Goal: Book appointment/travel/reservation

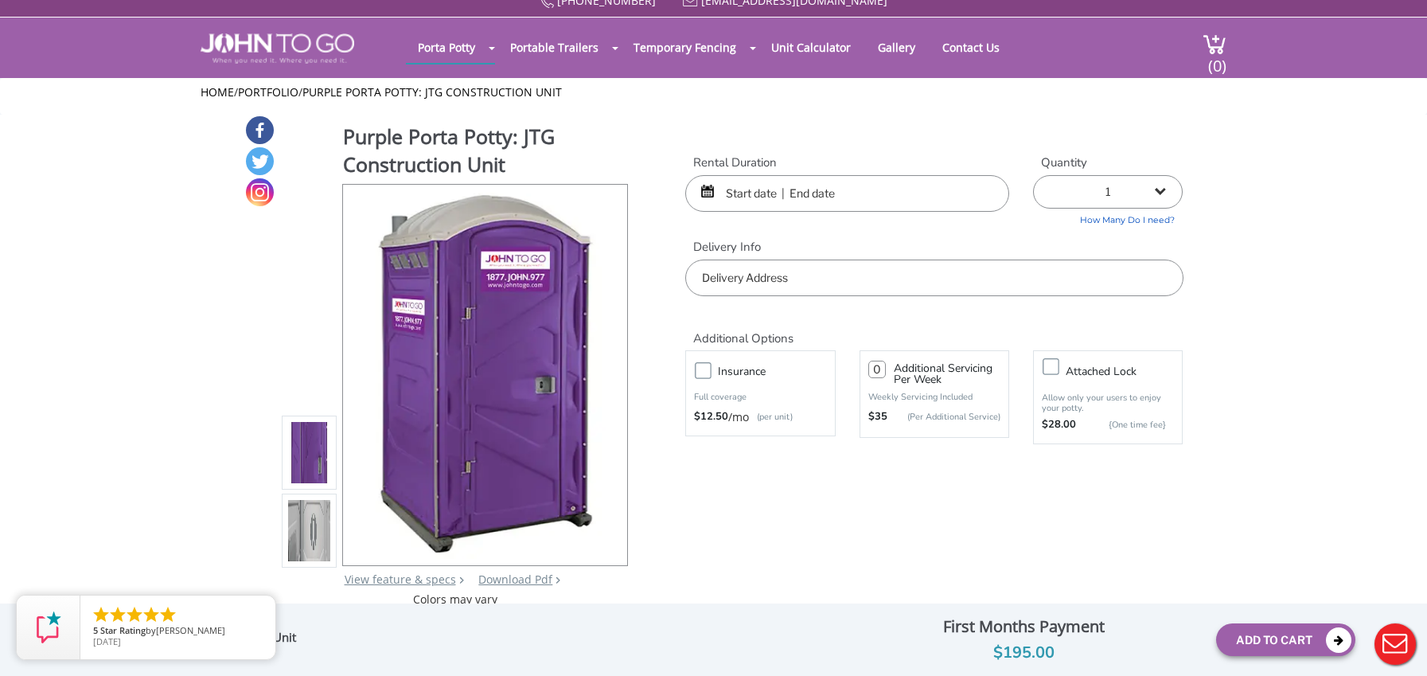
scroll to position [23, 0]
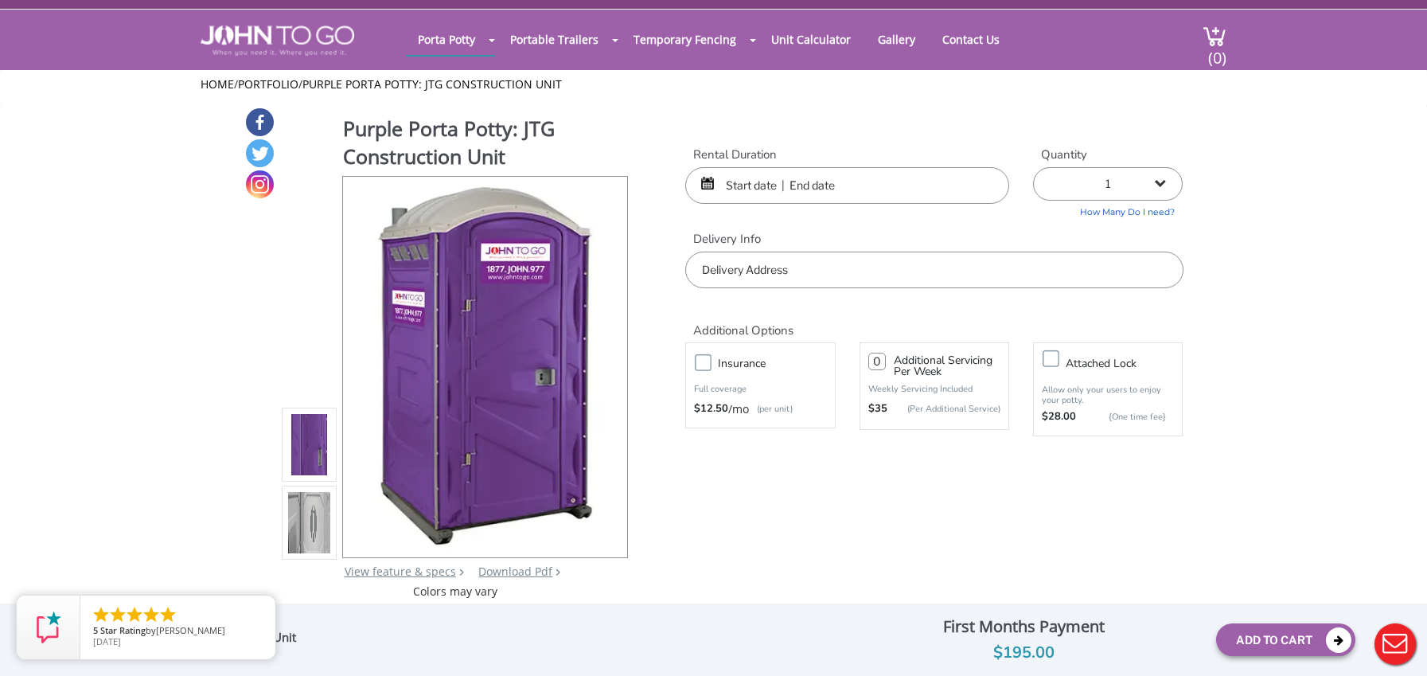
click at [321, 501] on img at bounding box center [309, 522] width 43 height 375
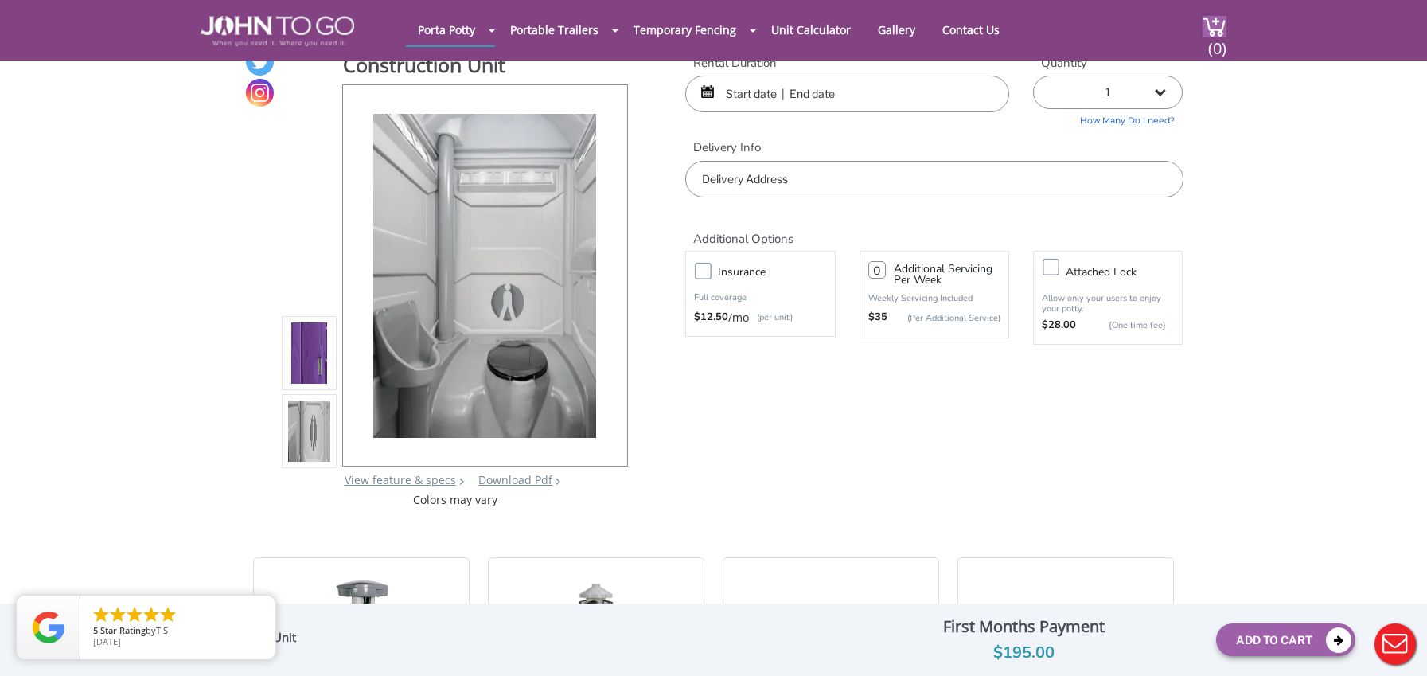
scroll to position [49, 0]
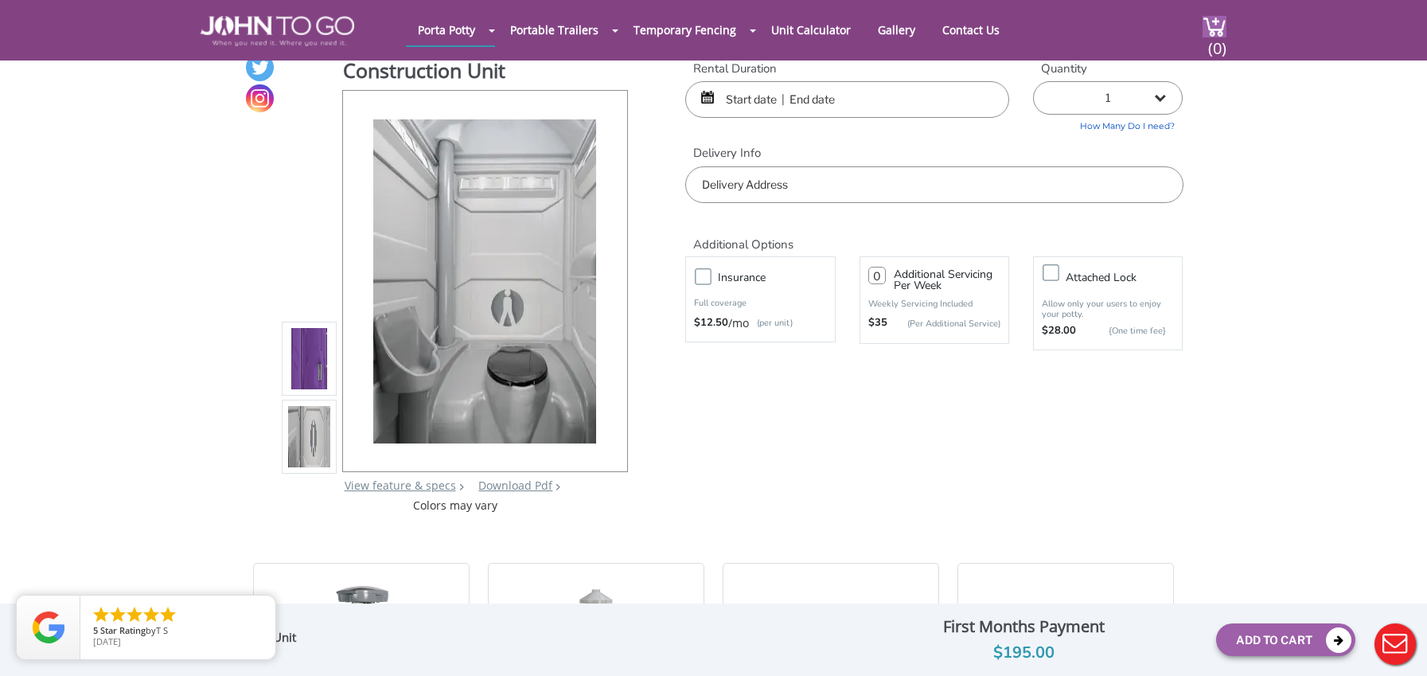
click at [757, 101] on input "text" at bounding box center [847, 99] width 324 height 37
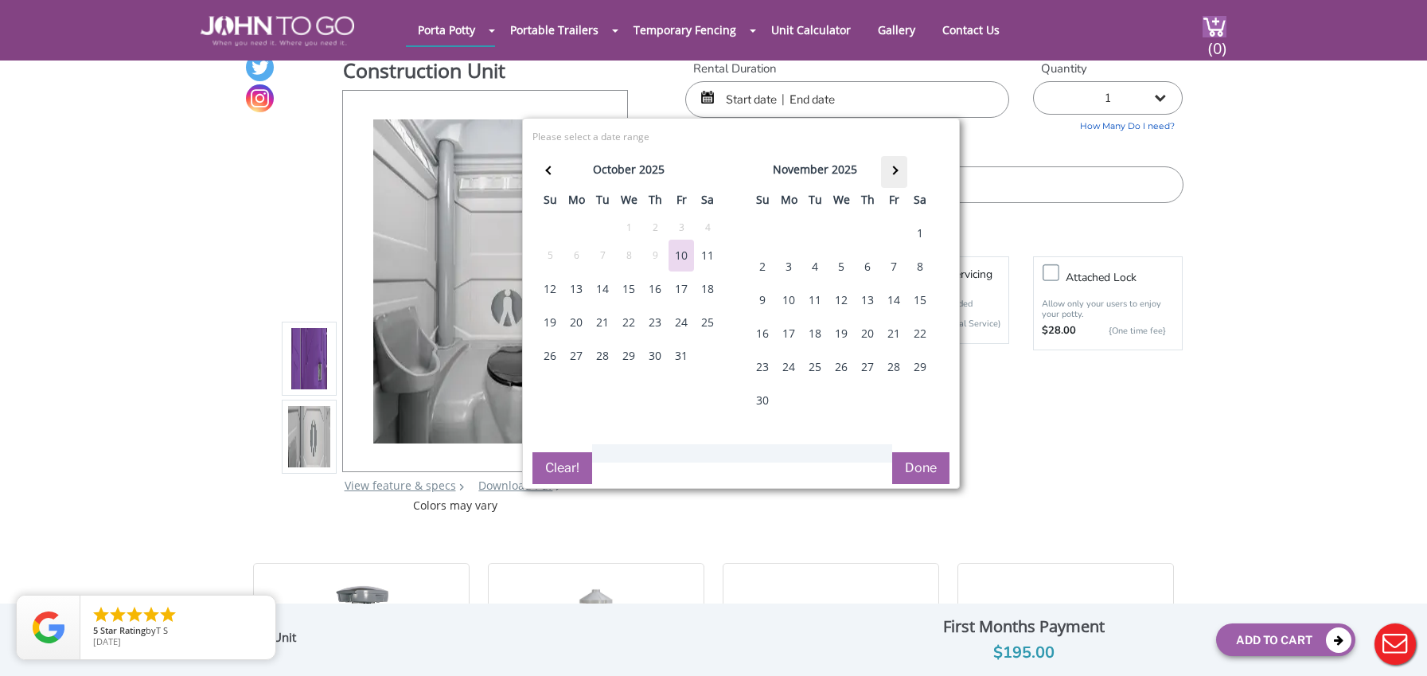
click at [896, 163] on th at bounding box center [894, 172] width 26 height 32
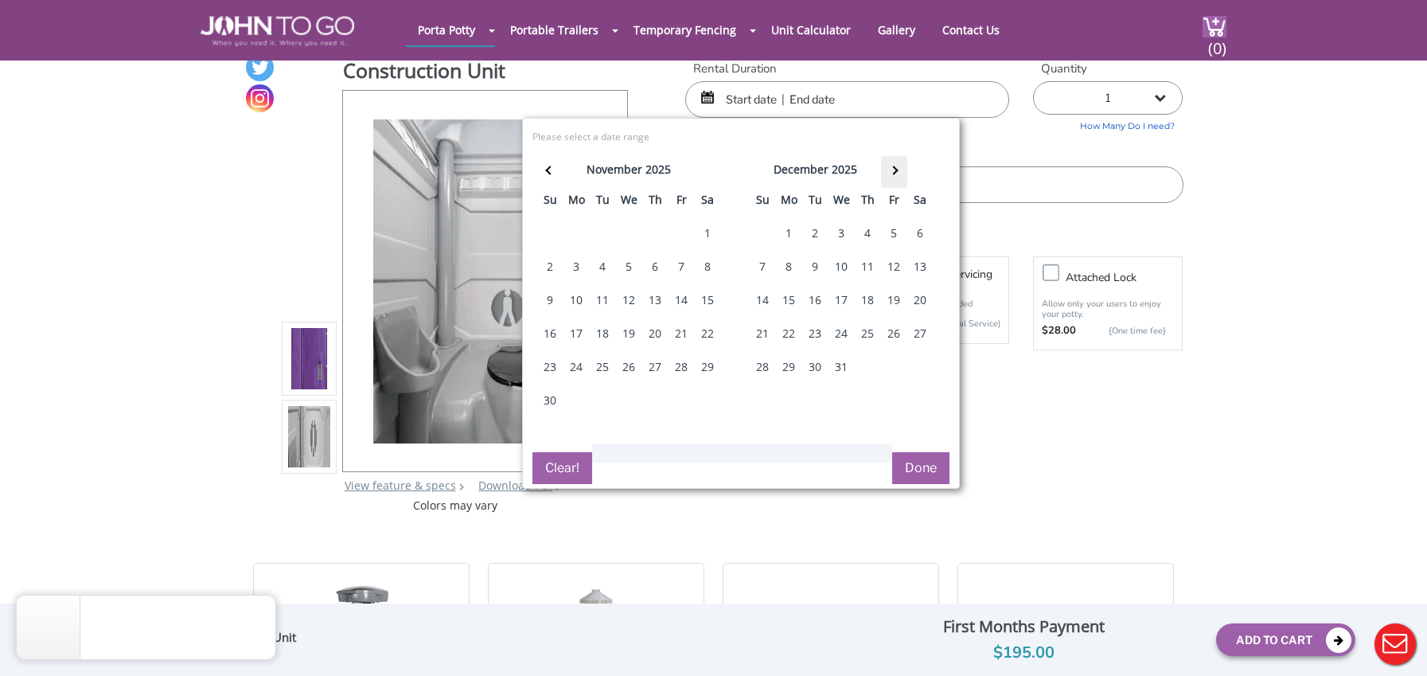
click at [896, 163] on th at bounding box center [894, 172] width 26 height 32
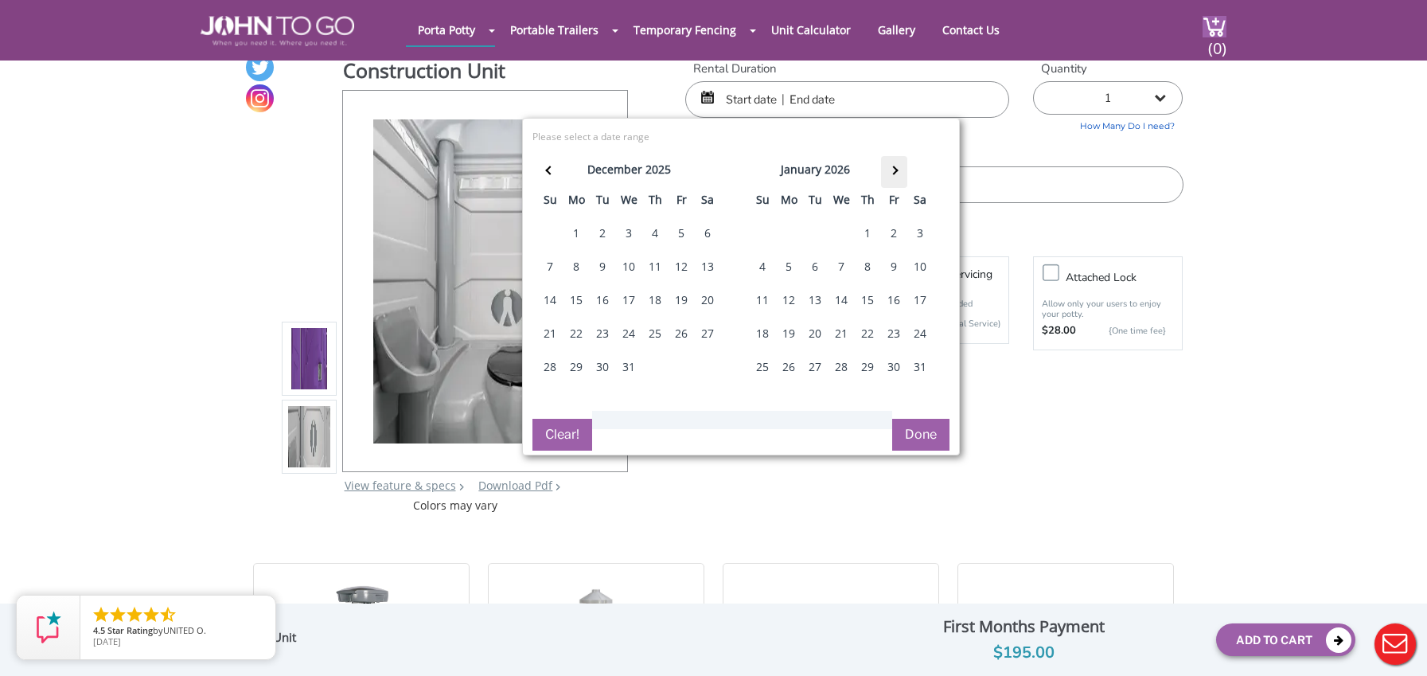
click at [896, 163] on th at bounding box center [894, 172] width 26 height 32
click at [895, 162] on th at bounding box center [894, 172] width 26 height 32
click at [843, 227] on div "1" at bounding box center [840, 233] width 25 height 32
click at [894, 171] on span at bounding box center [893, 170] width 9 height 9
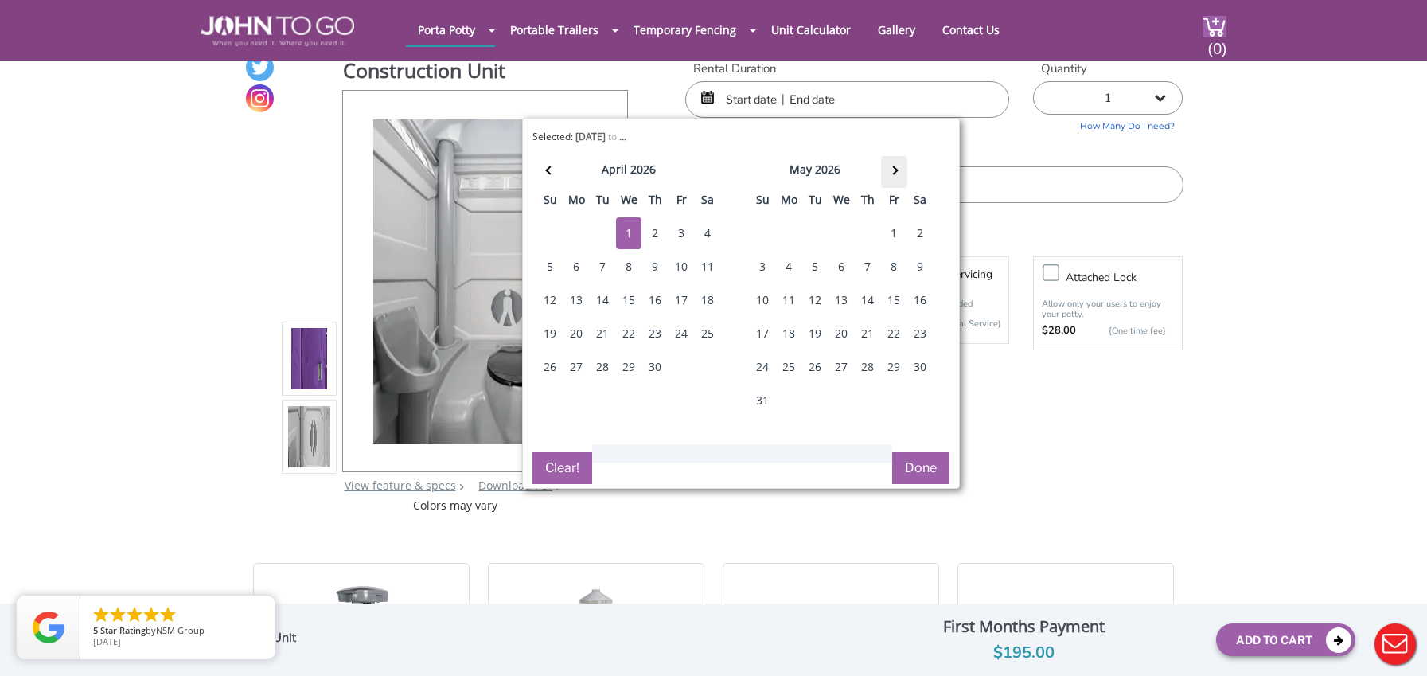
click at [894, 171] on span at bounding box center [893, 170] width 9 height 9
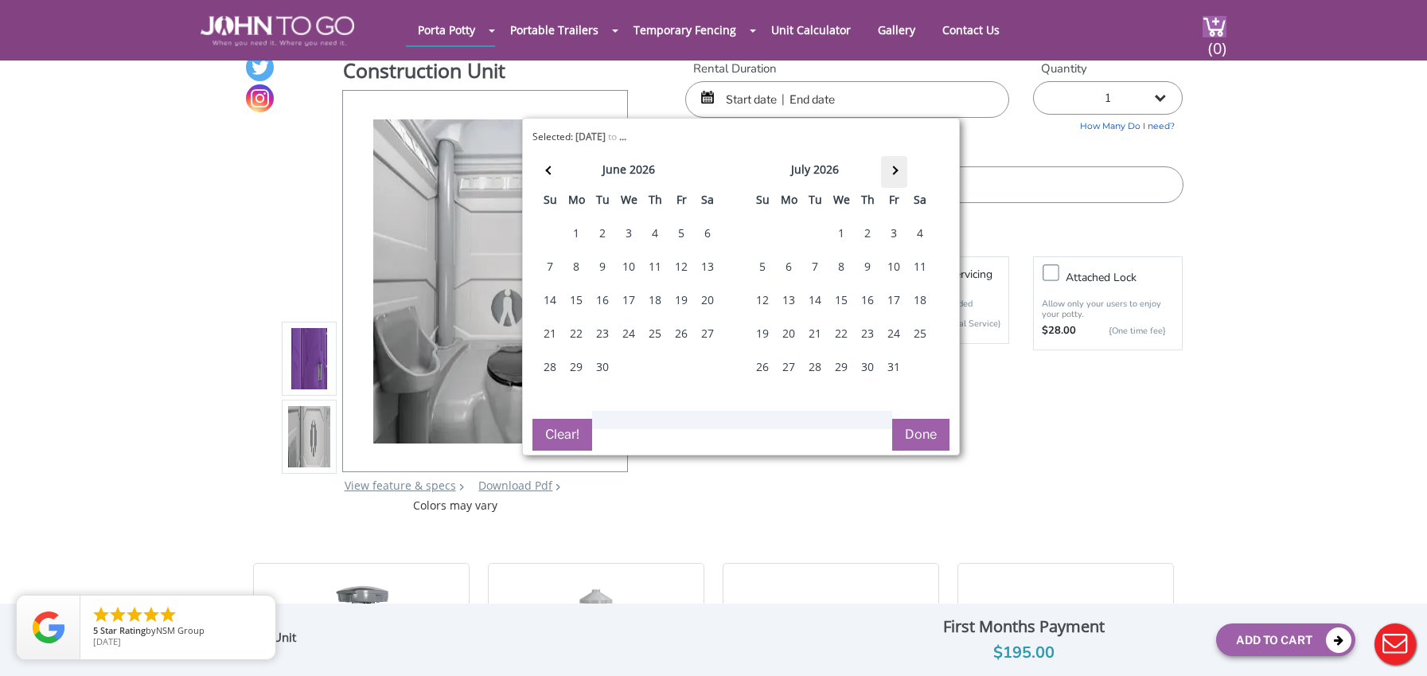
click at [894, 171] on span at bounding box center [893, 170] width 9 height 9
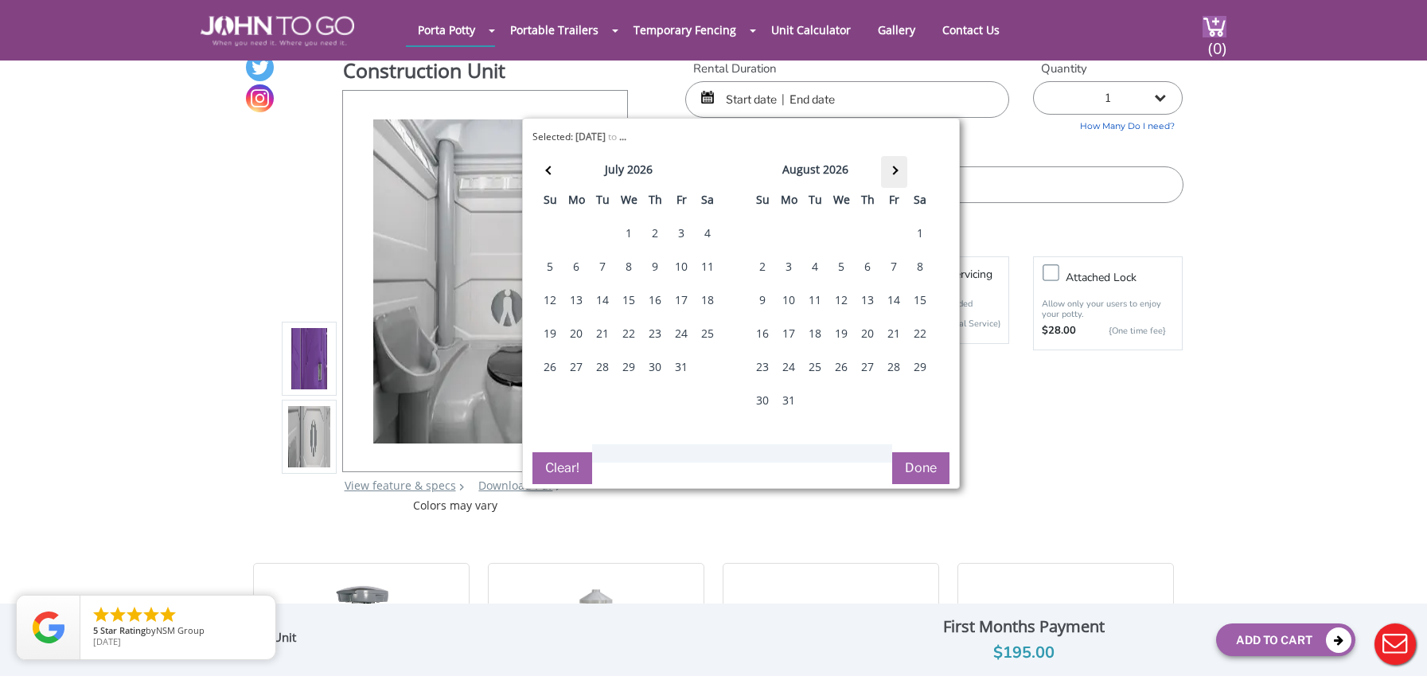
click at [894, 170] on span at bounding box center [893, 170] width 9 height 9
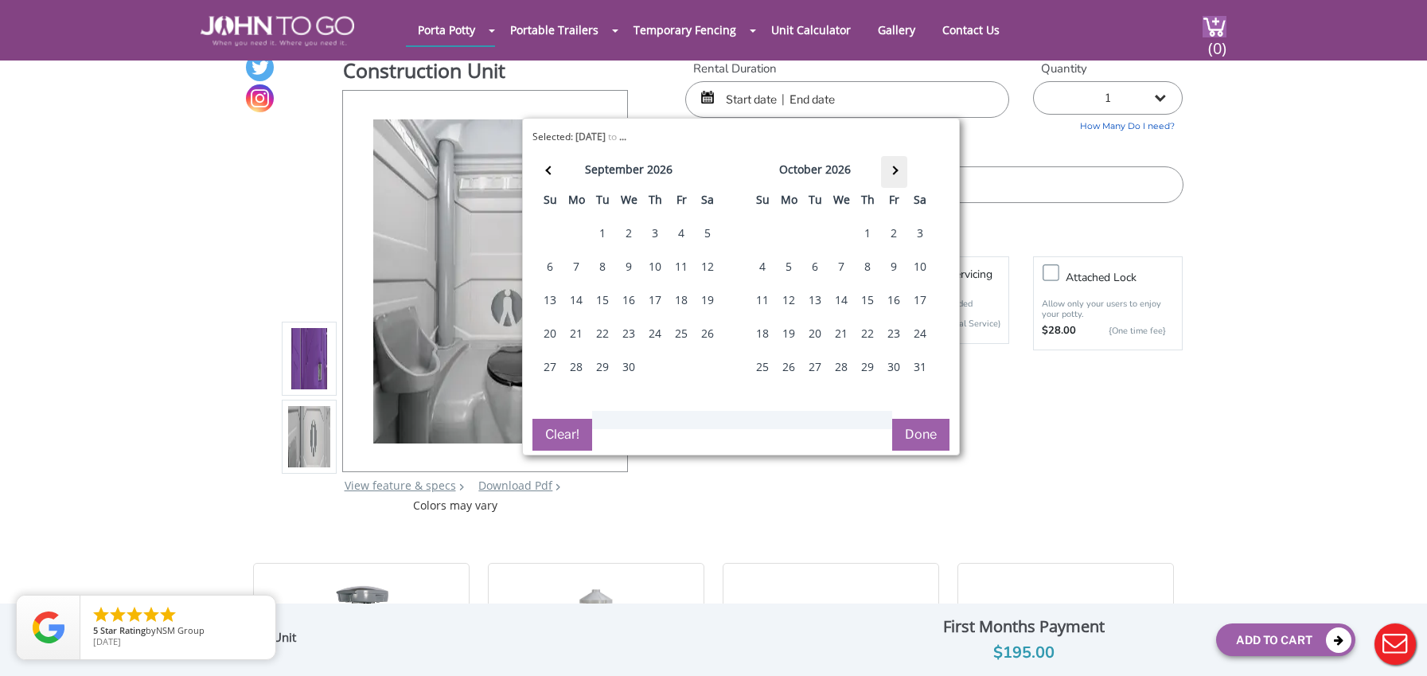
click at [894, 170] on span at bounding box center [893, 170] width 9 height 9
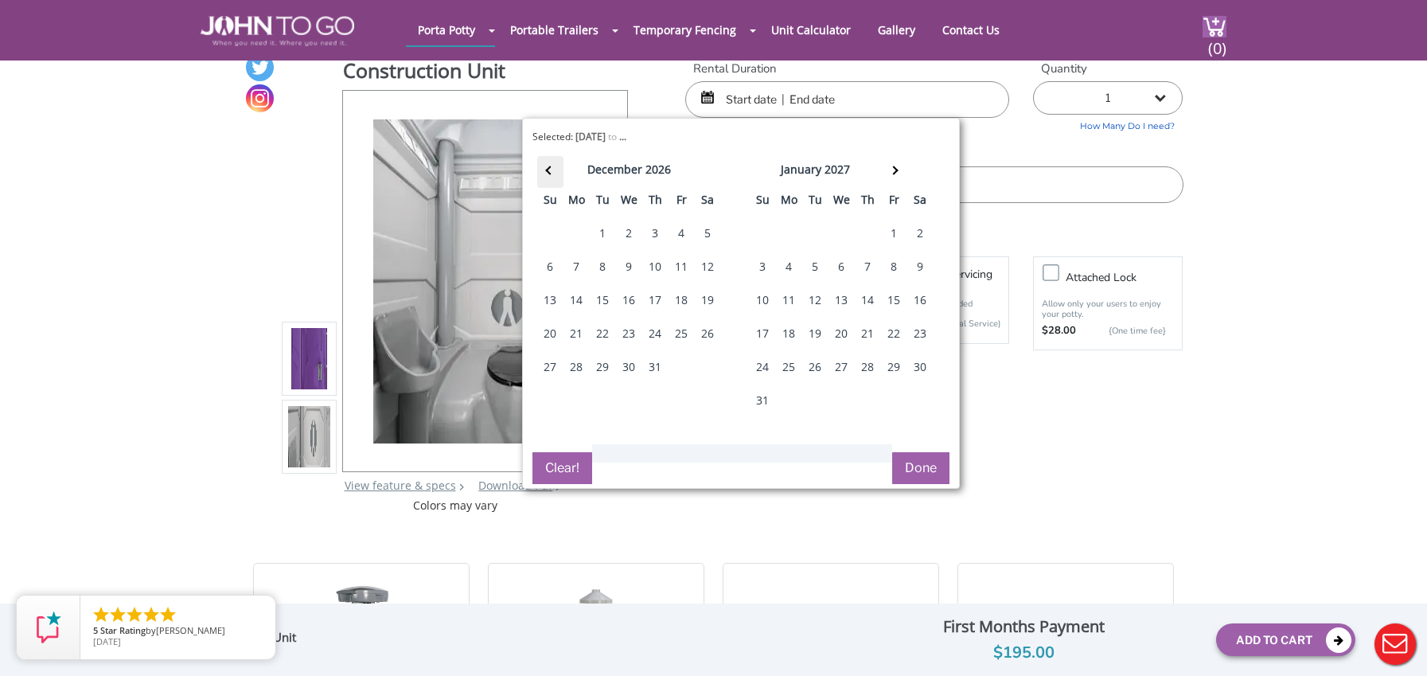
click at [547, 166] on th at bounding box center [550, 172] width 26 height 32
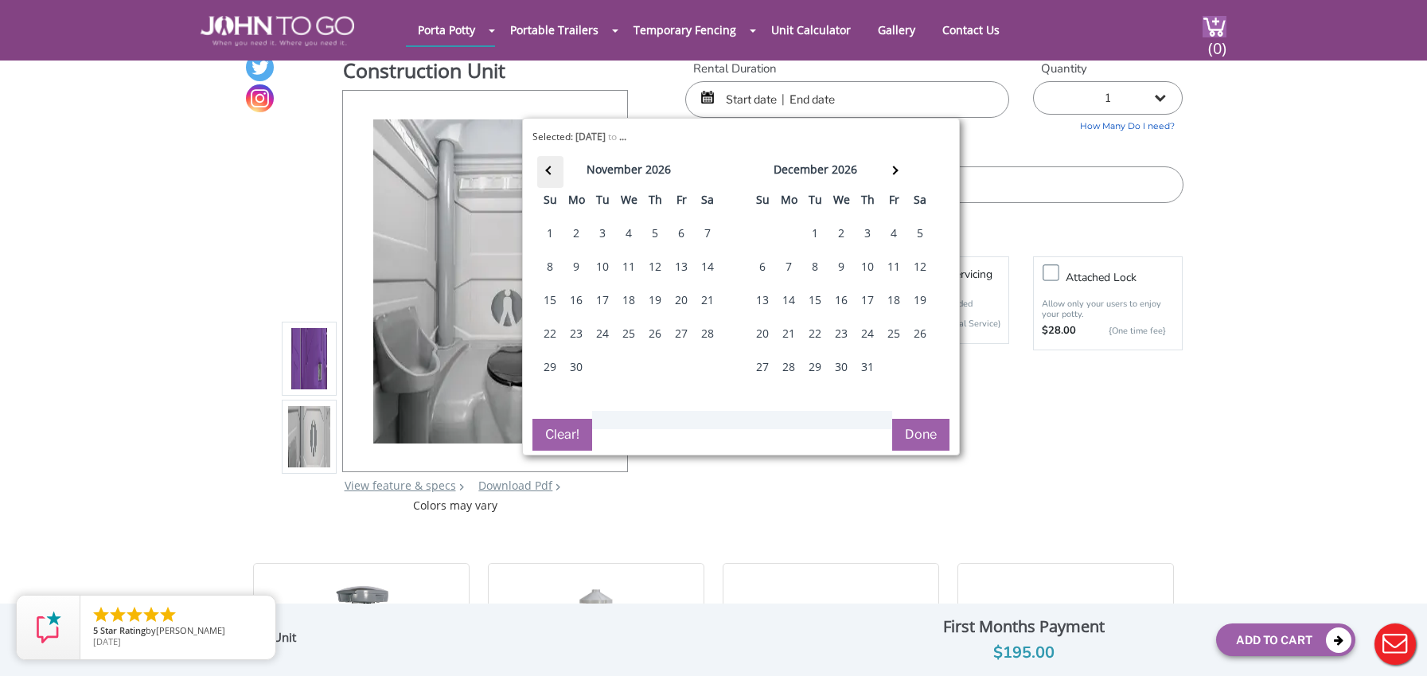
click at [547, 166] on th at bounding box center [550, 172] width 26 height 32
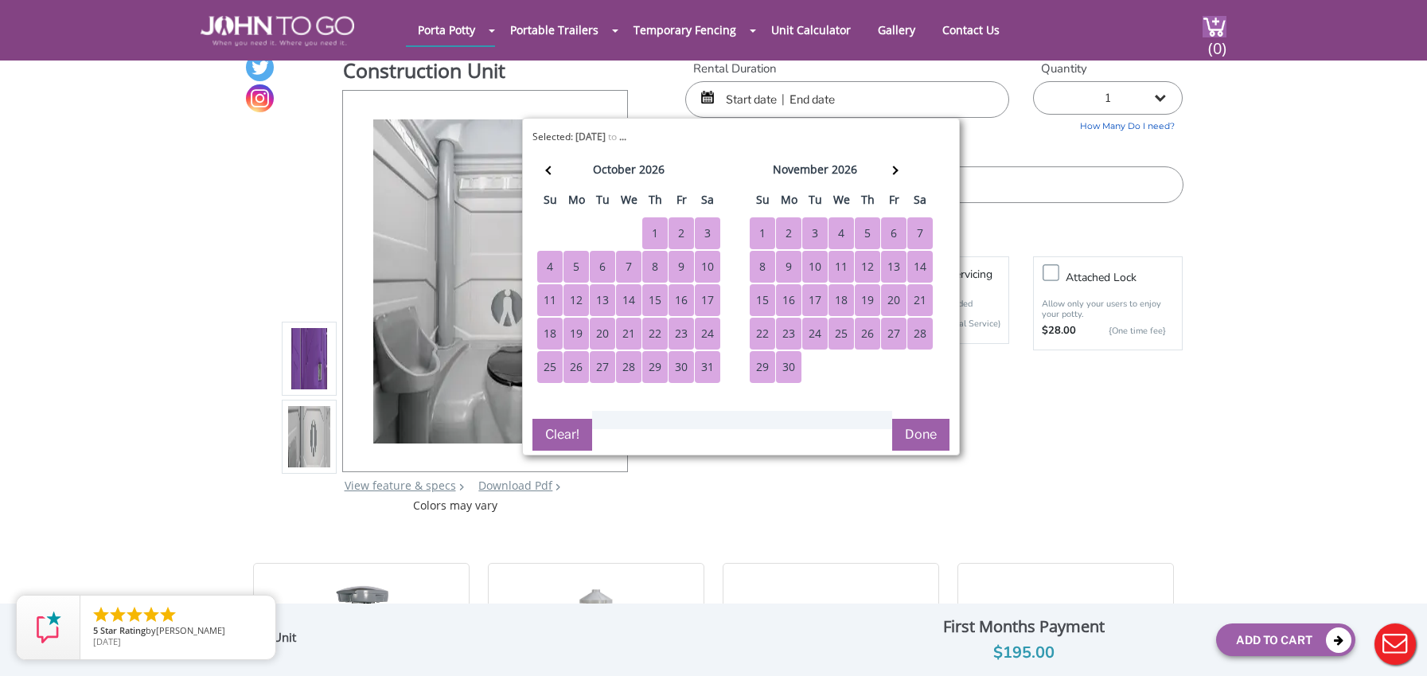
click at [789, 359] on div "30" at bounding box center [788, 367] width 25 height 32
type input "[DATE] to [DATE]"
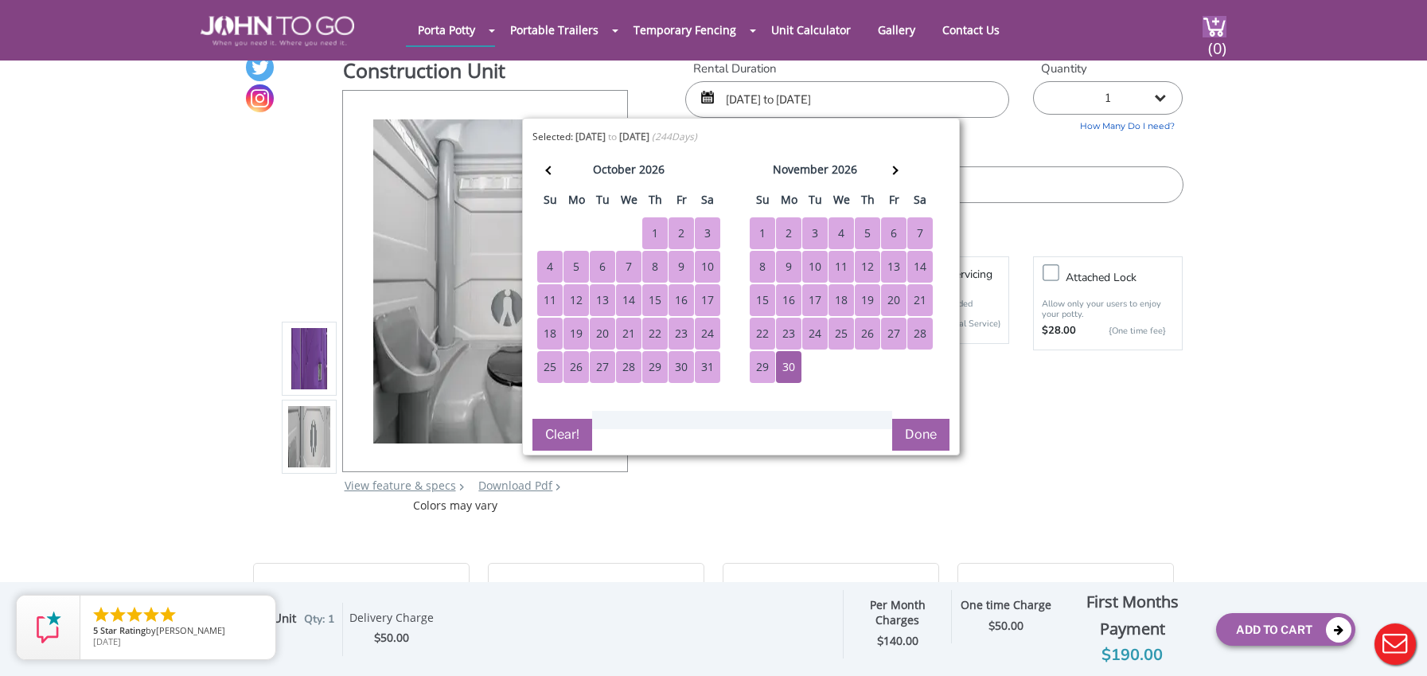
click at [920, 422] on button "Done" at bounding box center [920, 435] width 57 height 32
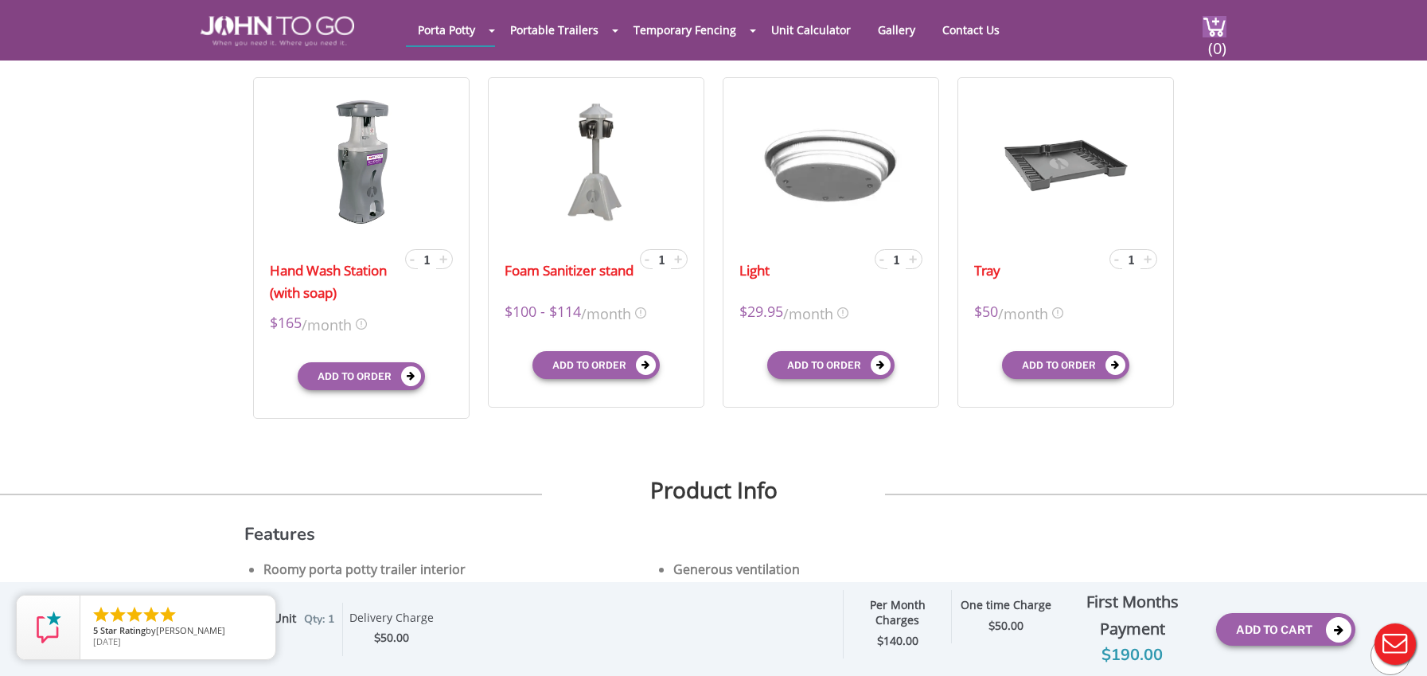
scroll to position [535, 0]
click at [259, 609] on icon "close" at bounding box center [259, 611] width 16 height 16
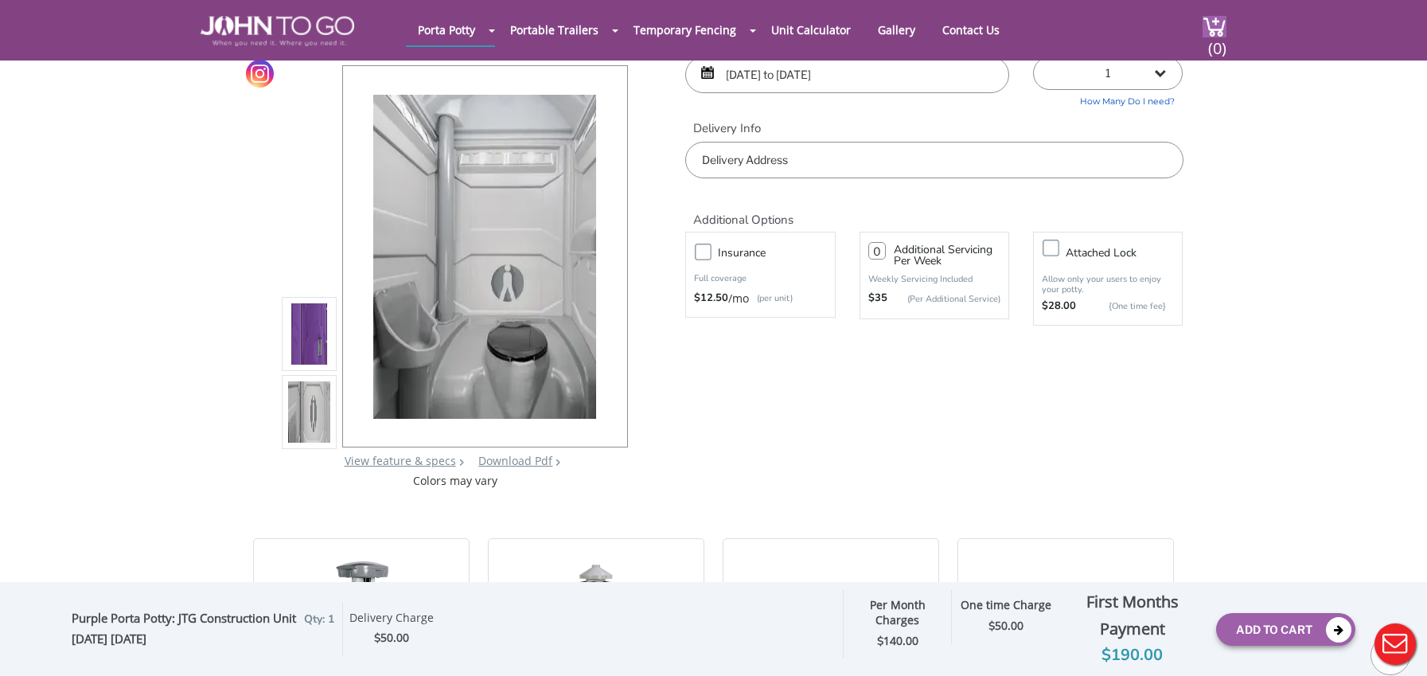
scroll to position [68, 0]
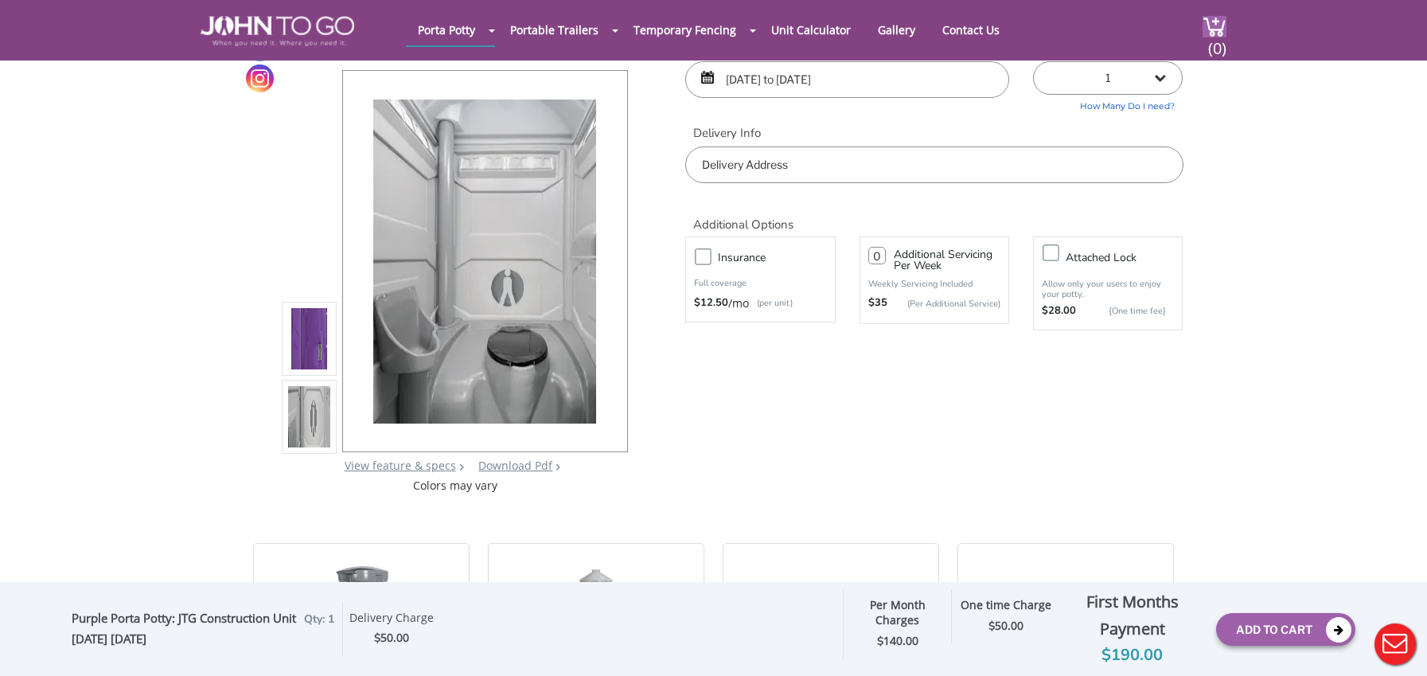
click at [761, 175] on input "text" at bounding box center [933, 164] width 497 height 37
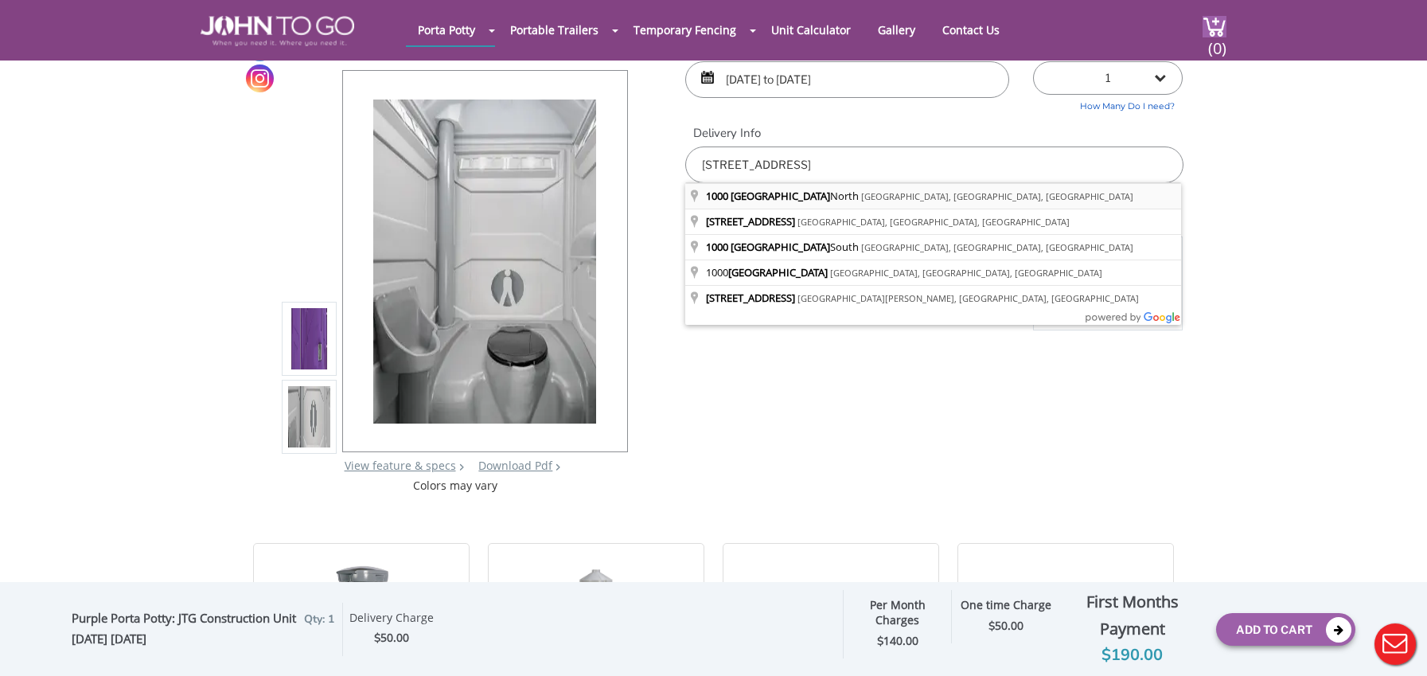
type input "[STREET_ADDRESS][PERSON_NAME]"
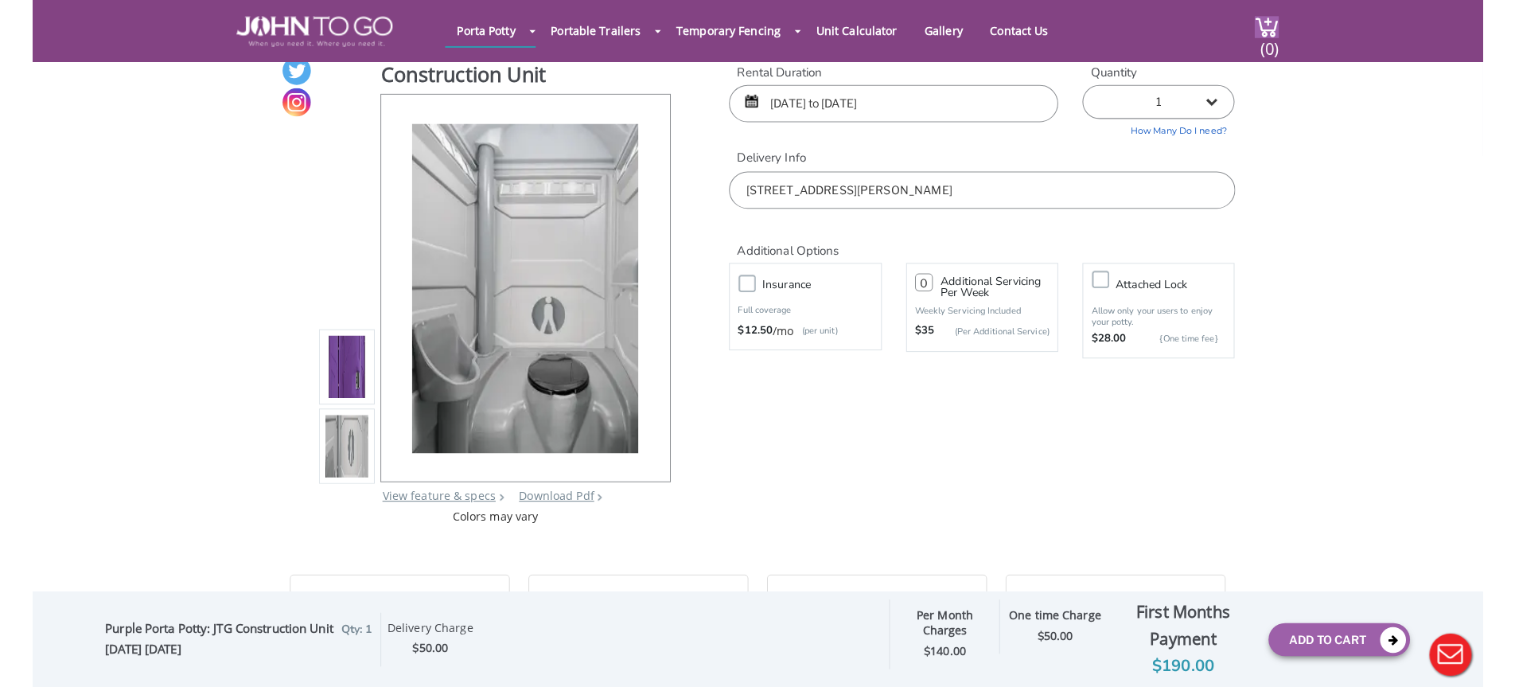
scroll to position [70, 0]
